Goal: Transaction & Acquisition: Purchase product/service

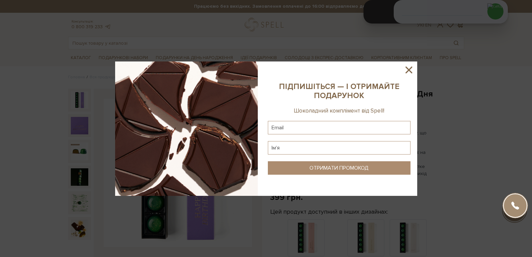
click at [406, 72] on icon at bounding box center [408, 69] width 11 height 11
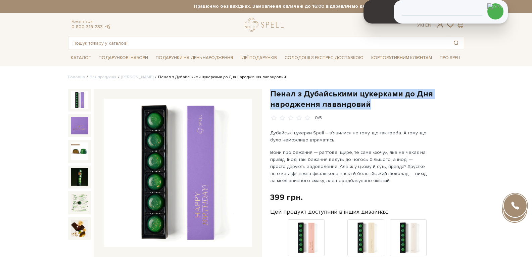
drag, startPoint x: 271, startPoint y: 92, endPoint x: 369, endPoint y: 103, distance: 99.4
click at [369, 103] on h1 "Пенал з Дубайськими цукерками до Дня народження лавандовий" at bounding box center [367, 99] width 194 height 21
copy h1 "Пенал з Дубайськими цукерками до Дня народження лавандовий"
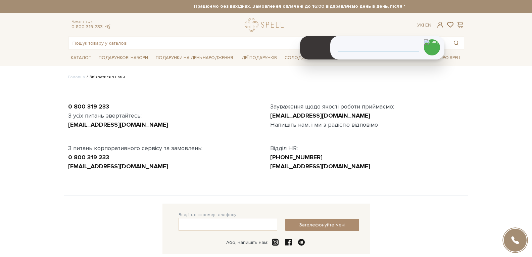
click at [399, 194] on div "0 800 319 233 З усіх питань звертайтесь: [EMAIL_ADDRESS][DOMAIN_NAME] З питань …" at bounding box center [266, 140] width 404 height 109
click at [458, 182] on div "0 800 319 233 З усіх питань звертайтесь: [EMAIL_ADDRESS][DOMAIN_NAME] З питань …" at bounding box center [266, 140] width 404 height 109
click at [251, 31] on link "logo" at bounding box center [266, 25] width 42 height 14
